Goal: Information Seeking & Learning: Learn about a topic

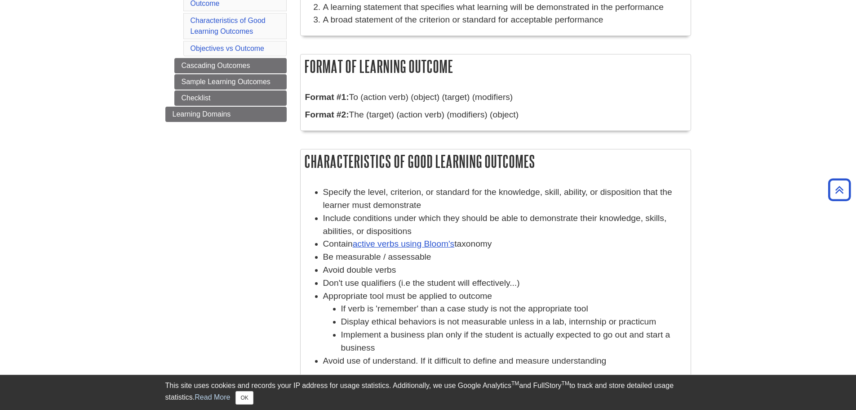
scroll to position [225, 0]
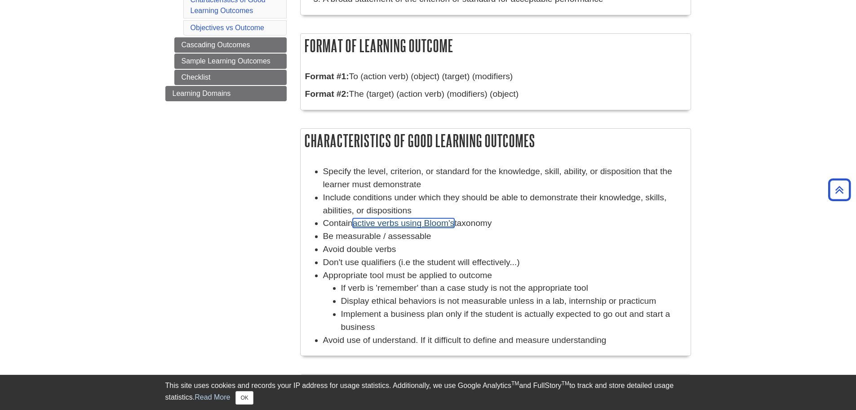
click at [388, 223] on link "active verbs using Bloom's" at bounding box center [404, 222] width 102 height 9
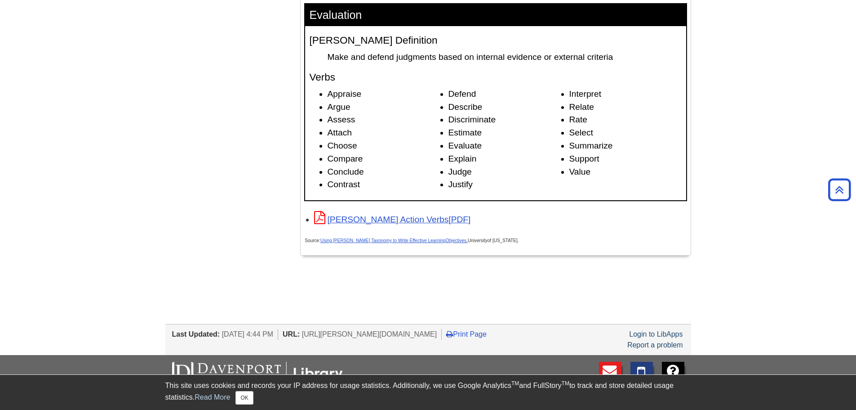
scroll to position [1394, 0]
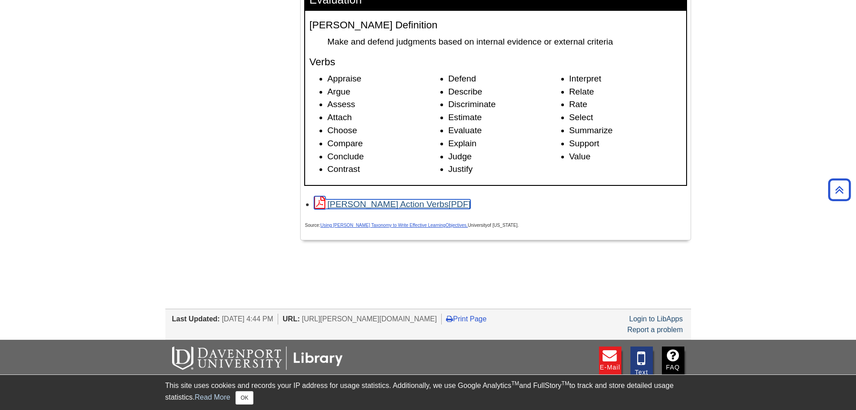
click at [365, 207] on link "[PERSON_NAME] Action Verbs" at bounding box center [392, 203] width 157 height 9
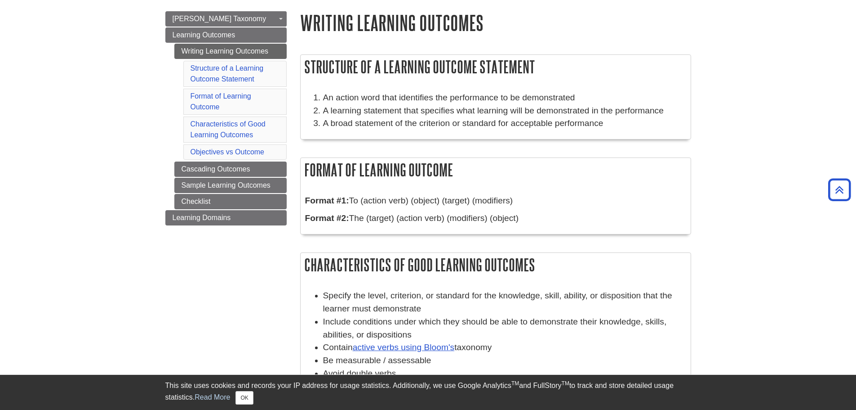
scroll to position [45, 0]
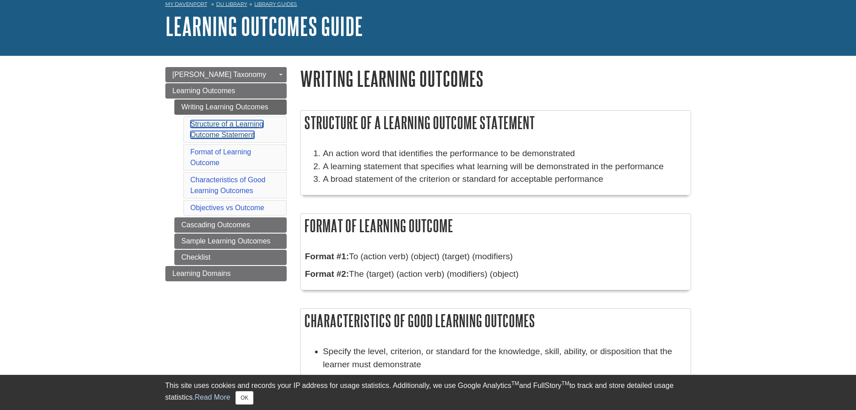
click at [242, 126] on link "Structure of a Learning Outcome Statement" at bounding box center [227, 129] width 73 height 18
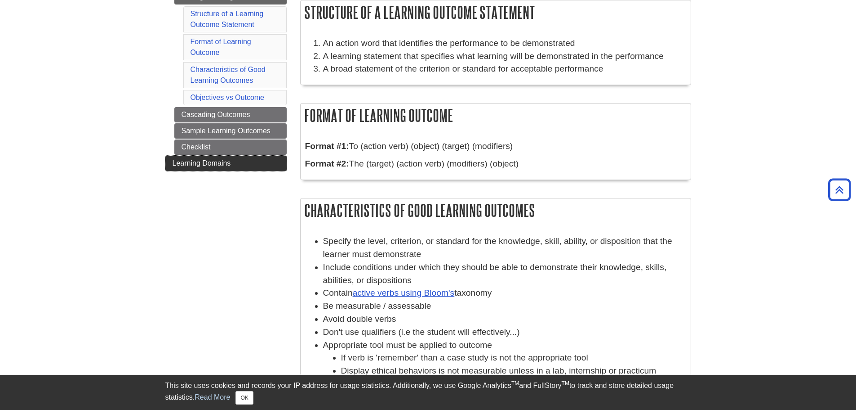
click at [208, 163] on span "Learning Domains" at bounding box center [202, 163] width 58 height 8
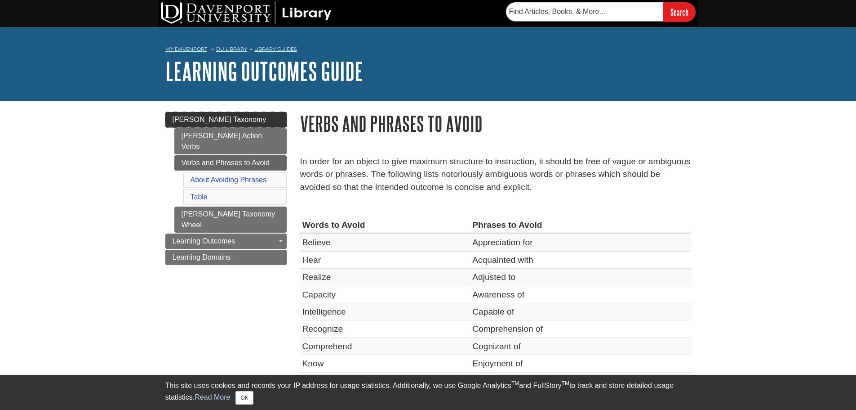
click at [222, 117] on span "[PERSON_NAME] Taxonomy" at bounding box center [220, 120] width 94 height 8
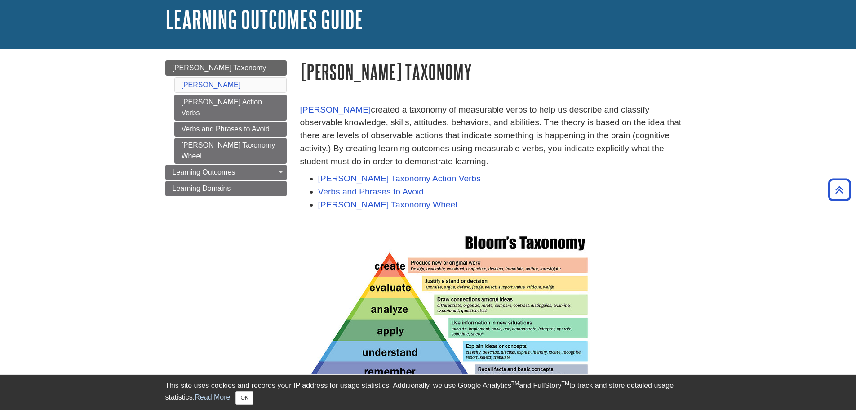
scroll to position [45, 0]
